Goal: Transaction & Acquisition: Purchase product/service

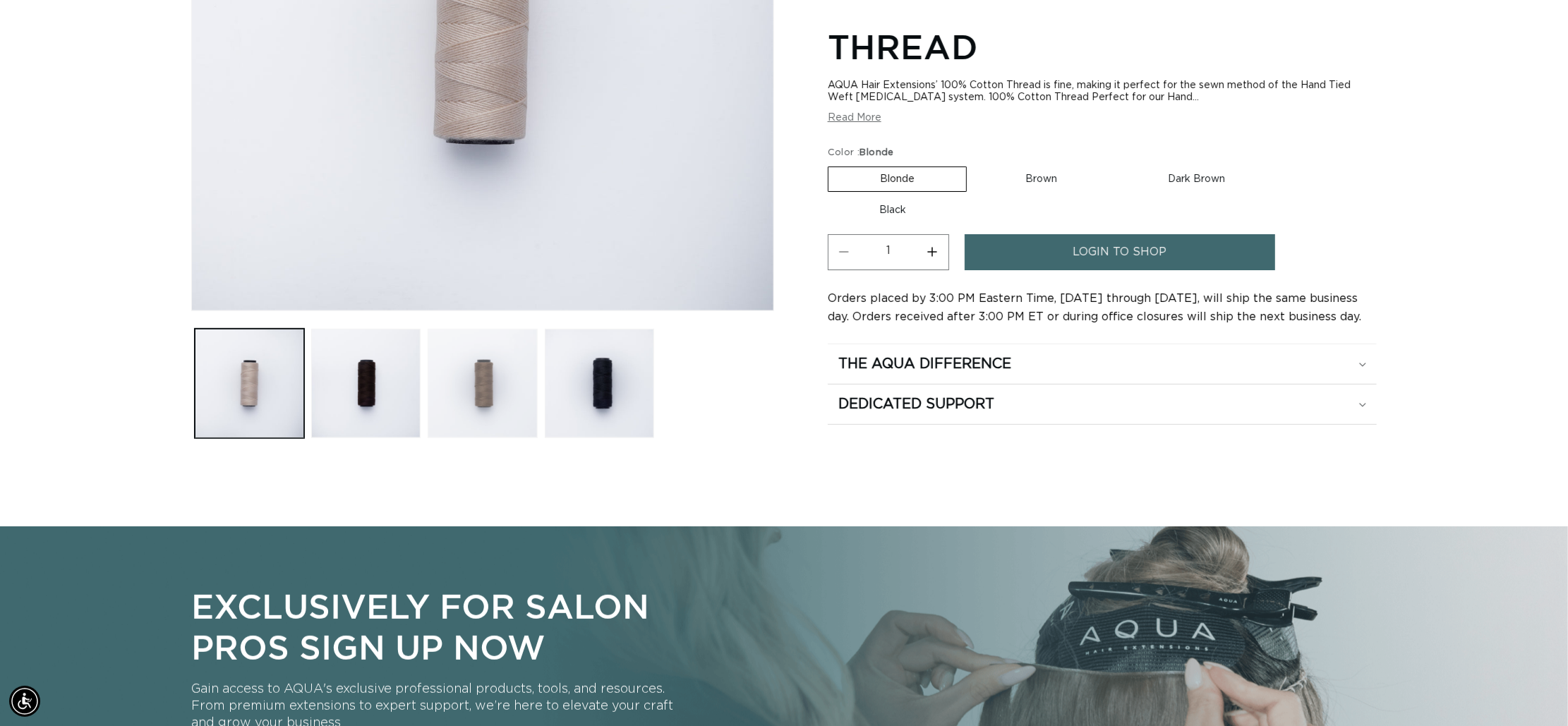
scroll to position [0, 1332]
click at [1048, 182] on label "Brown Variant sold out or unavailable" at bounding box center [1041, 179] width 135 height 24
click at [974, 164] on input "Brown Variant sold out or unavailable" at bounding box center [974, 163] width 1 height 1
radio input "true"
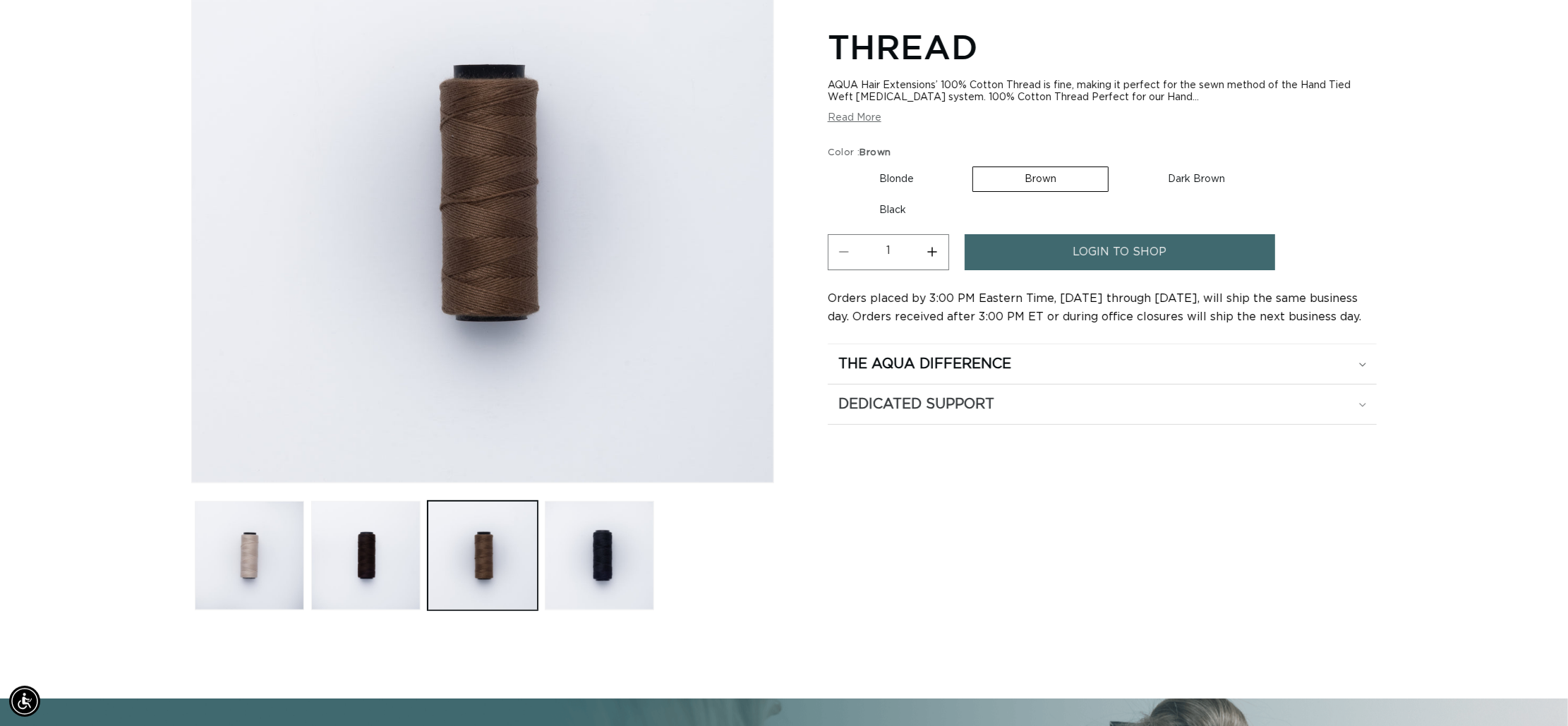
scroll to position [0, 0]
click at [1203, 185] on label "Dark Brown Variant sold out or unavailable" at bounding box center [1196, 179] width 160 height 24
click at [1116, 164] on input "Dark Brown Variant sold out or unavailable" at bounding box center [1116, 163] width 1 height 1
radio input "true"
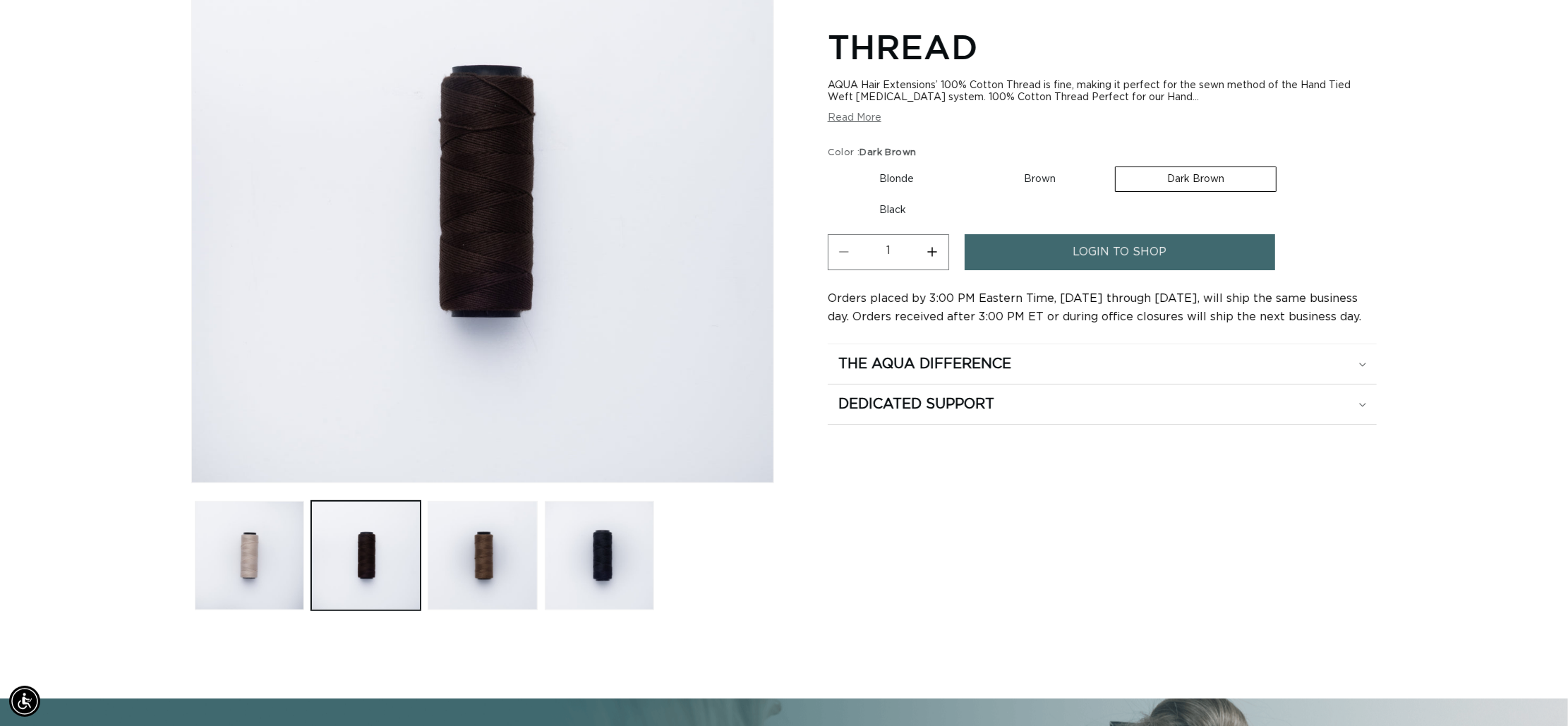
scroll to position [0, 1332]
click at [888, 210] on label "Black Variant sold out or unavailable" at bounding box center [893, 210] width 130 height 24
click at [1284, 164] on input "Black Variant sold out or unavailable" at bounding box center [1284, 163] width 1 height 1
radio input "true"
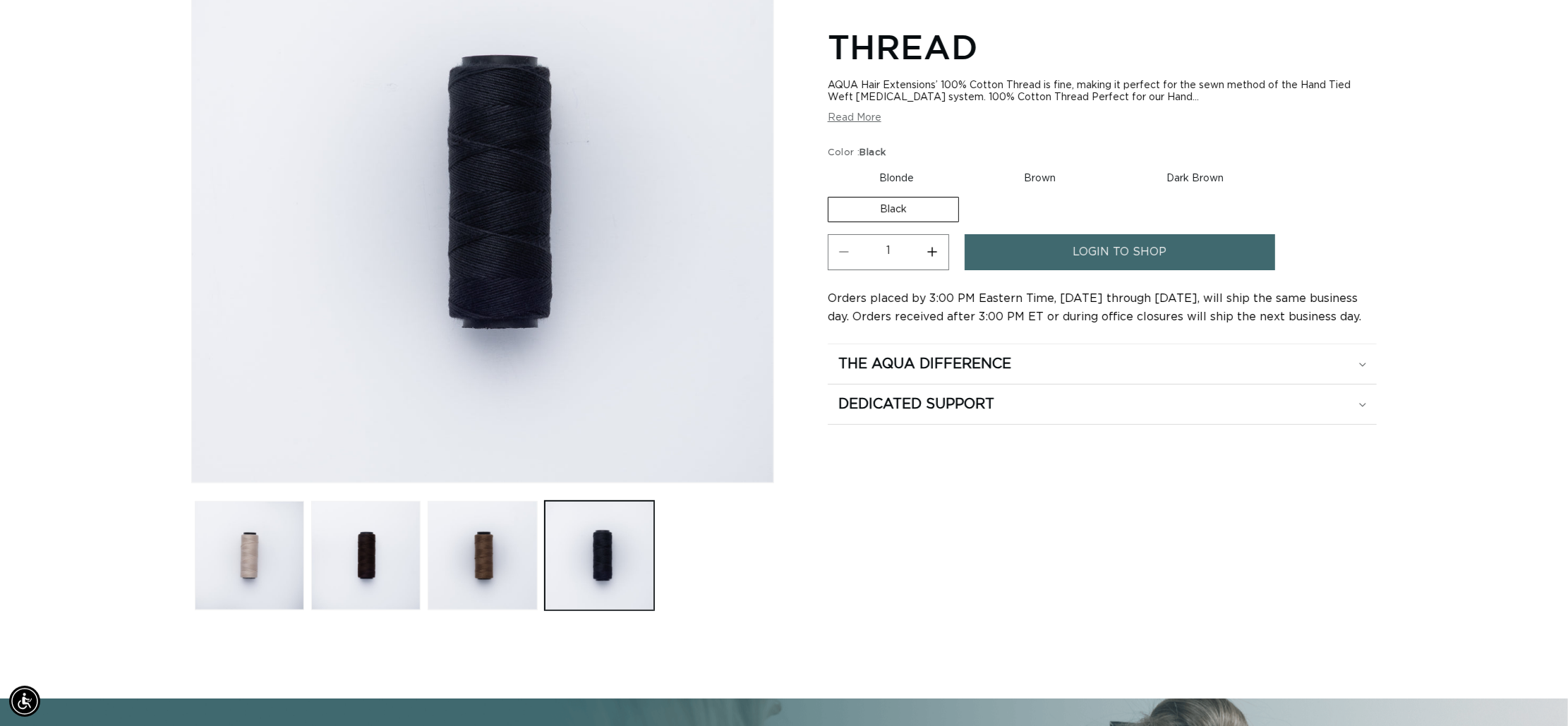
scroll to position [0, 2663]
click at [1197, 176] on label "Dark Brown Variant sold out or unavailable" at bounding box center [1196, 178] width 160 height 24
click at [1115, 164] on input "Dark Brown Variant sold out or unavailable" at bounding box center [1115, 163] width 1 height 1
radio input "true"
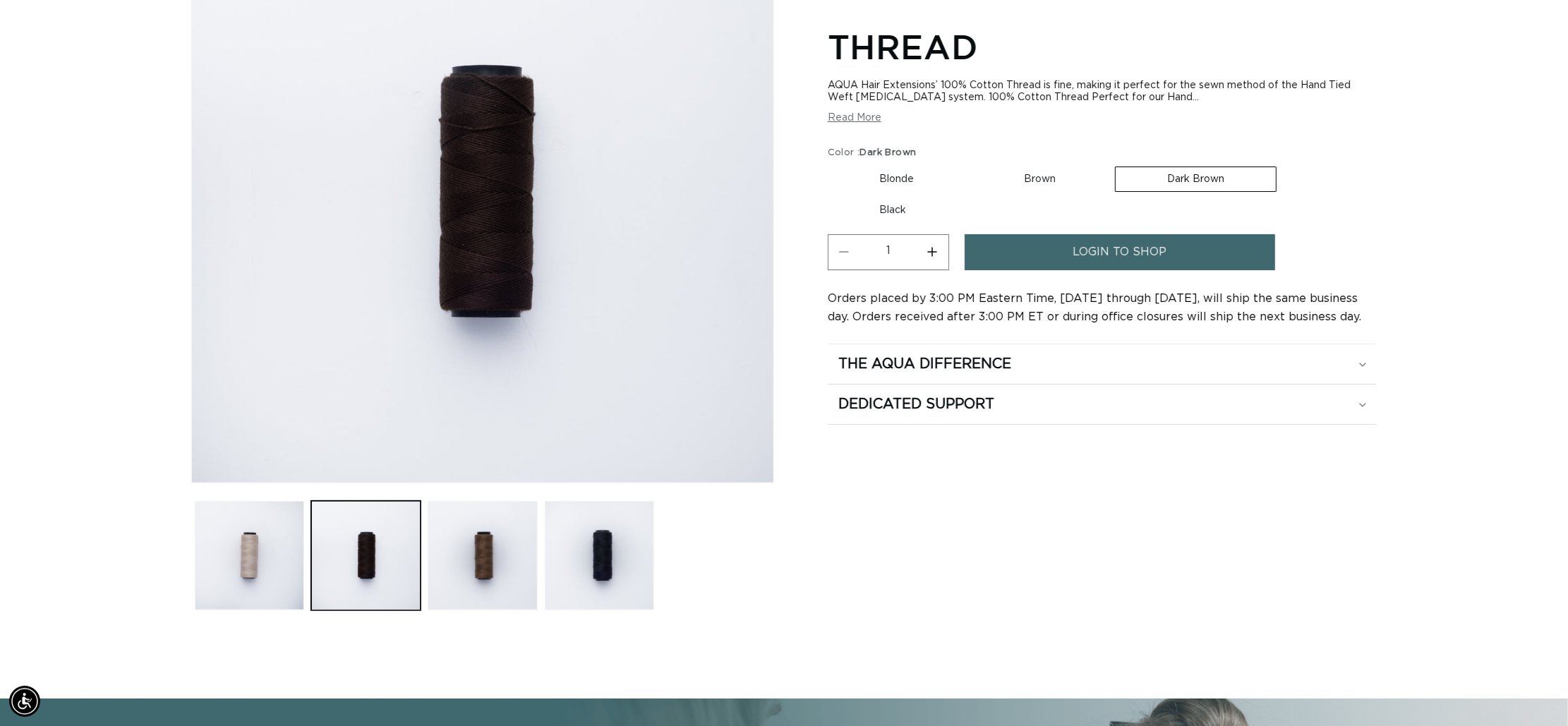
click at [1062, 187] on label "Brown Variant sold out or unavailable" at bounding box center [1040, 179] width 135 height 24
click at [974, 164] on input "Brown Variant sold out or unavailable" at bounding box center [973, 163] width 1 height 1
radio input "true"
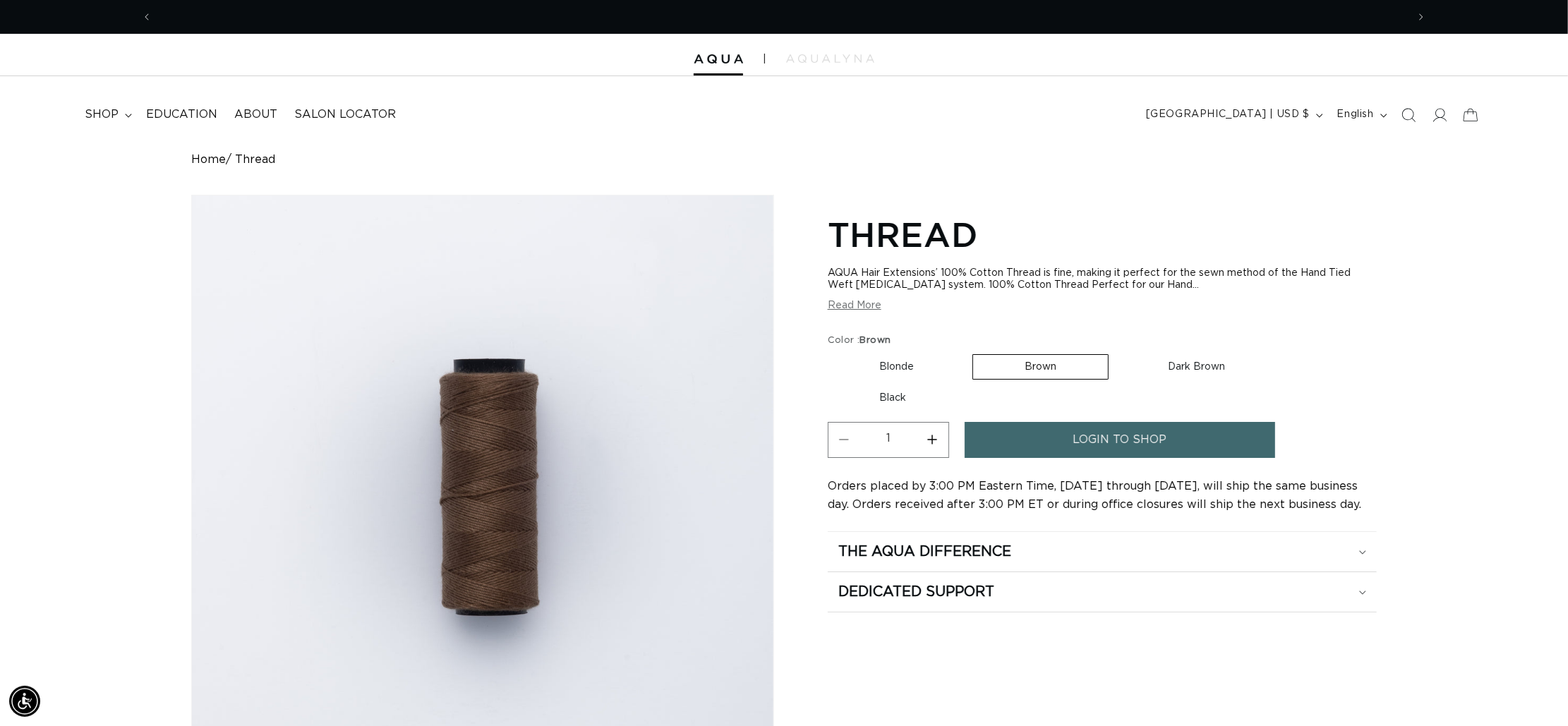
scroll to position [0, 2663]
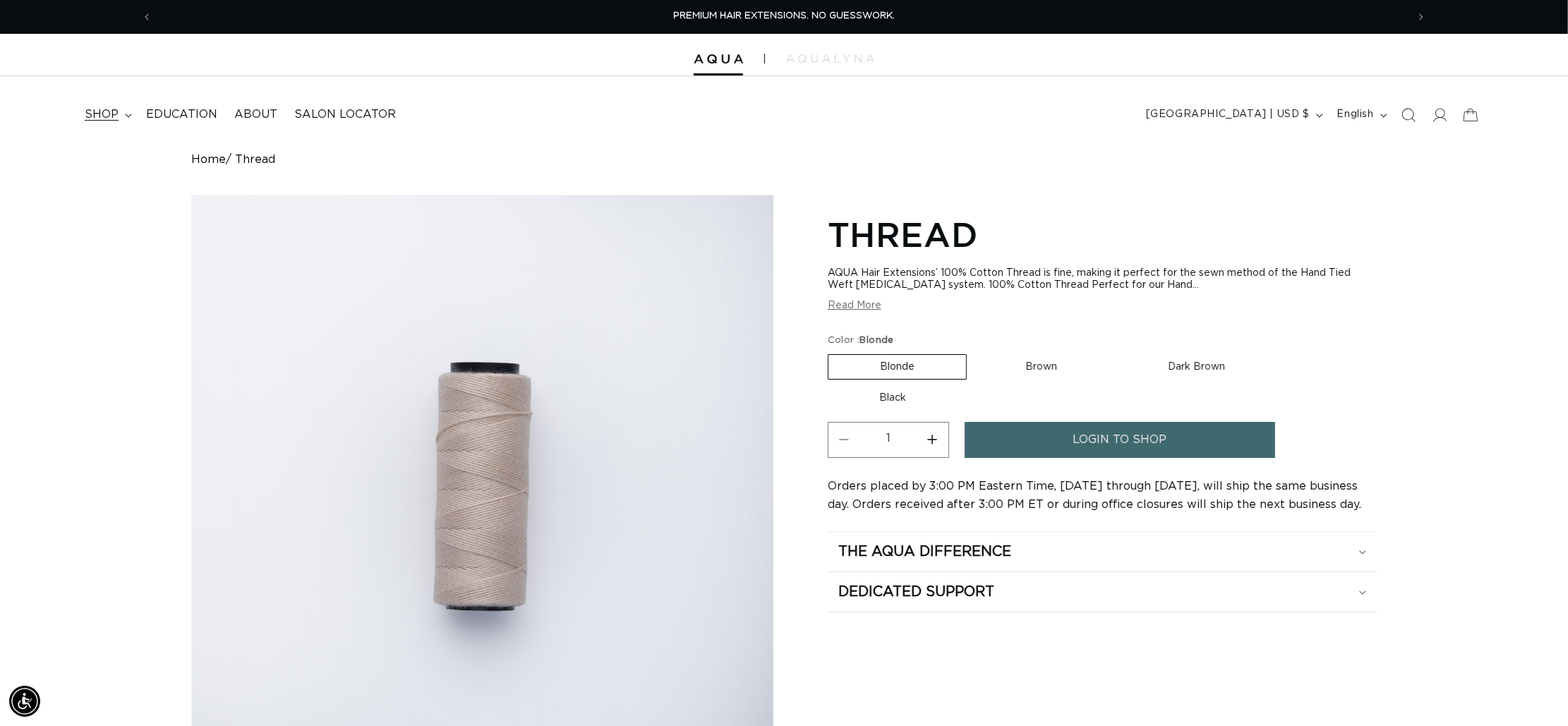
click at [112, 120] on span "shop" at bounding box center [102, 114] width 34 height 15
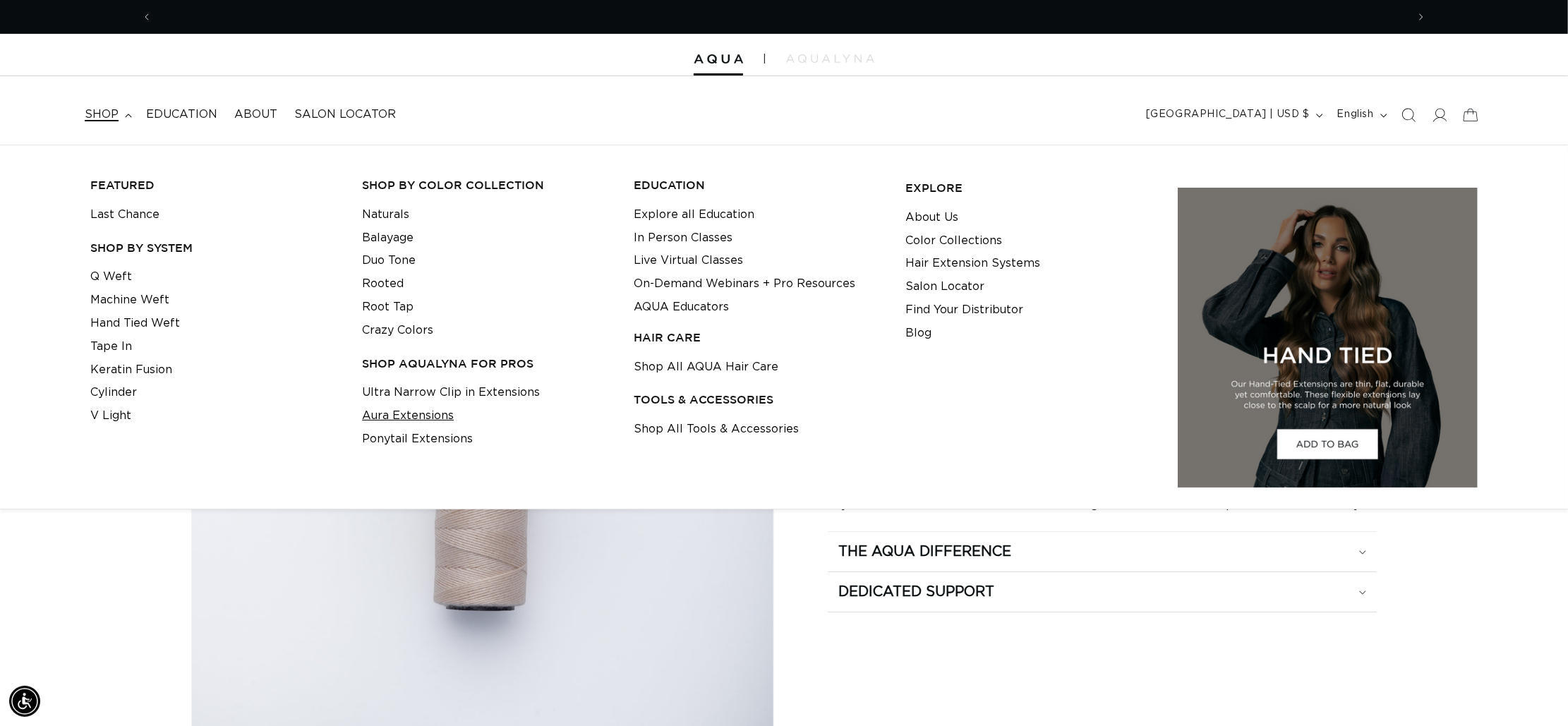
scroll to position [0, 1332]
click at [712, 429] on link "Shop All Tools & Accessories" at bounding box center [716, 429] width 165 height 23
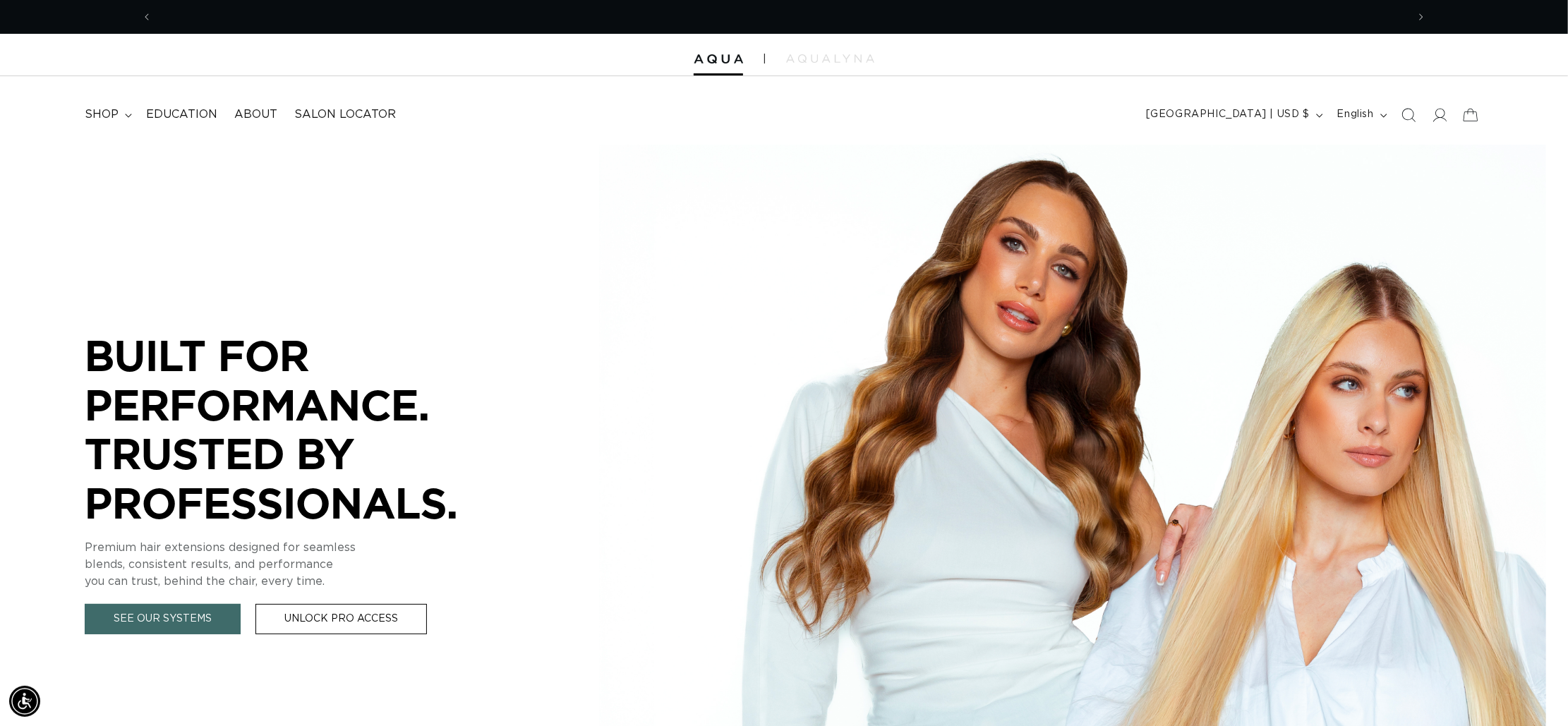
scroll to position [0, 1332]
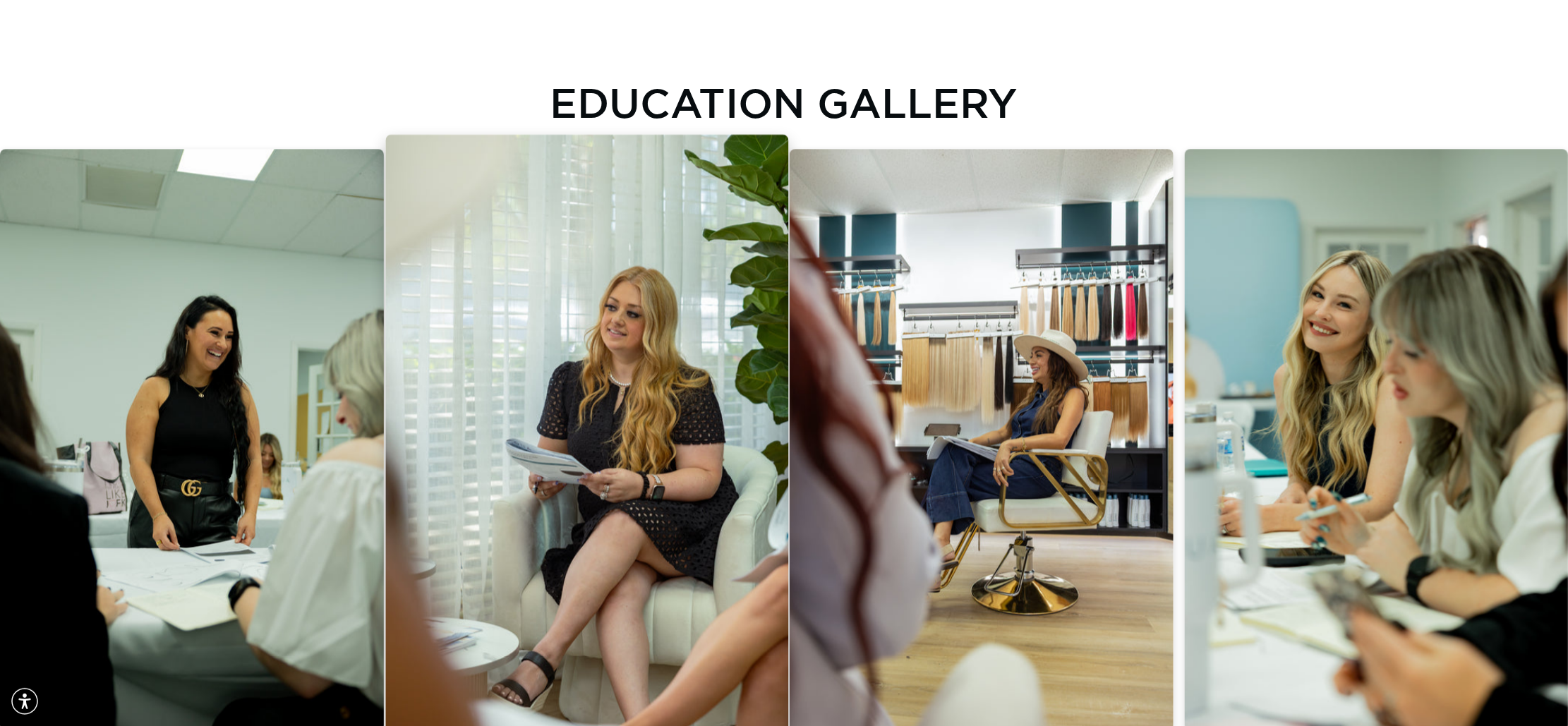
click at [595, 415] on img at bounding box center [587, 440] width 403 height 612
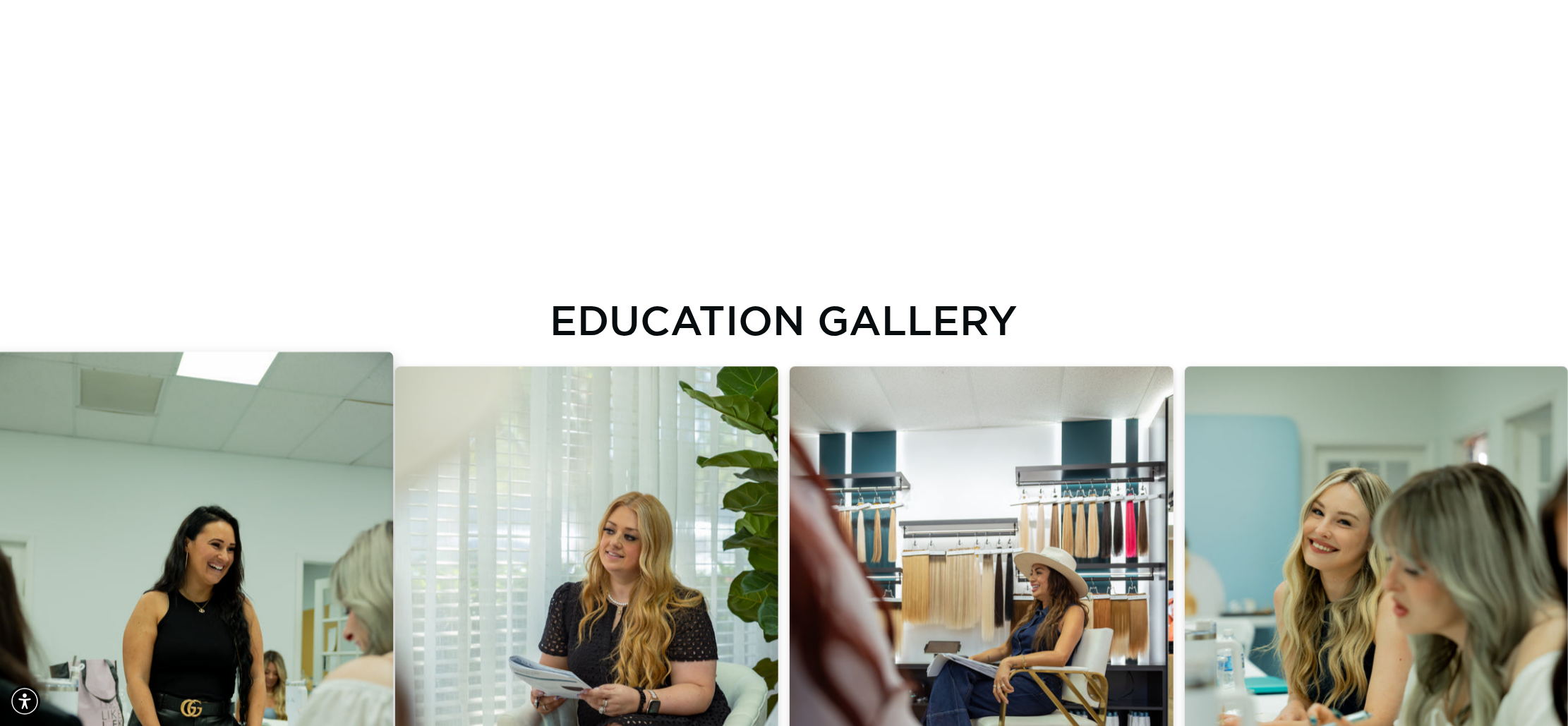
scroll to position [0, 1332]
